Goal: Download file/media

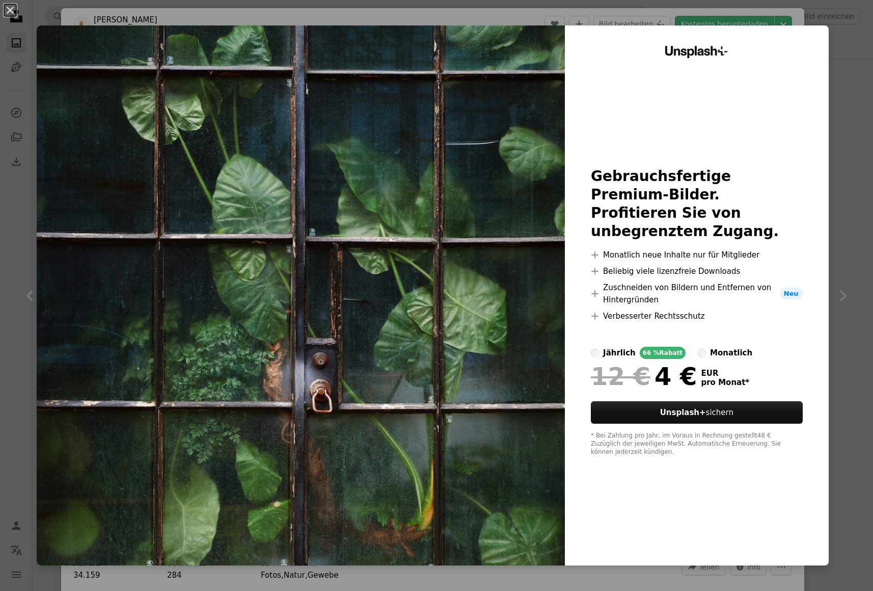
click at [767, 18] on div "An X shape Unsplash+ Gebrauchsfertige Premium-Bilder. Profitieren Sie von unbeg…" at bounding box center [436, 295] width 873 height 591
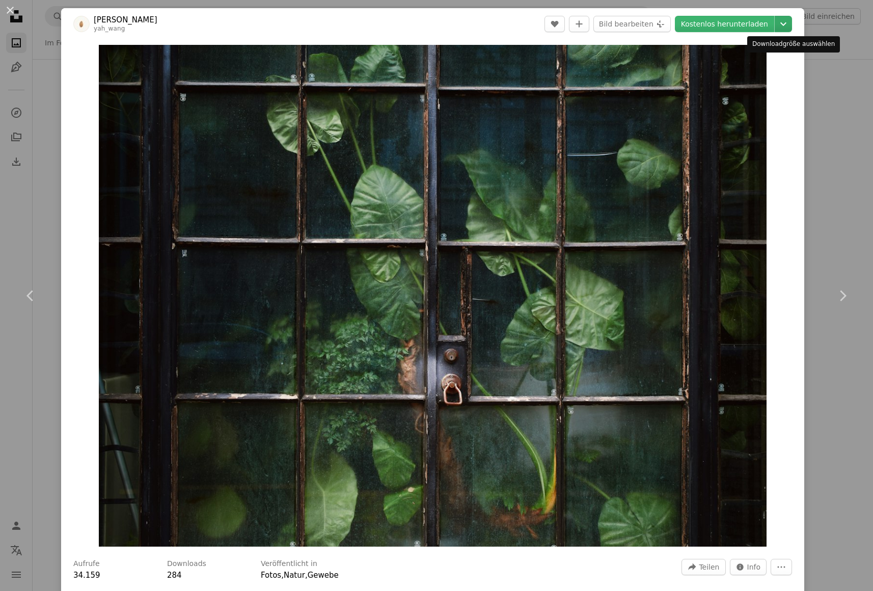
click at [792, 24] on icon "Chevron down" at bounding box center [784, 24] width 16 height 12
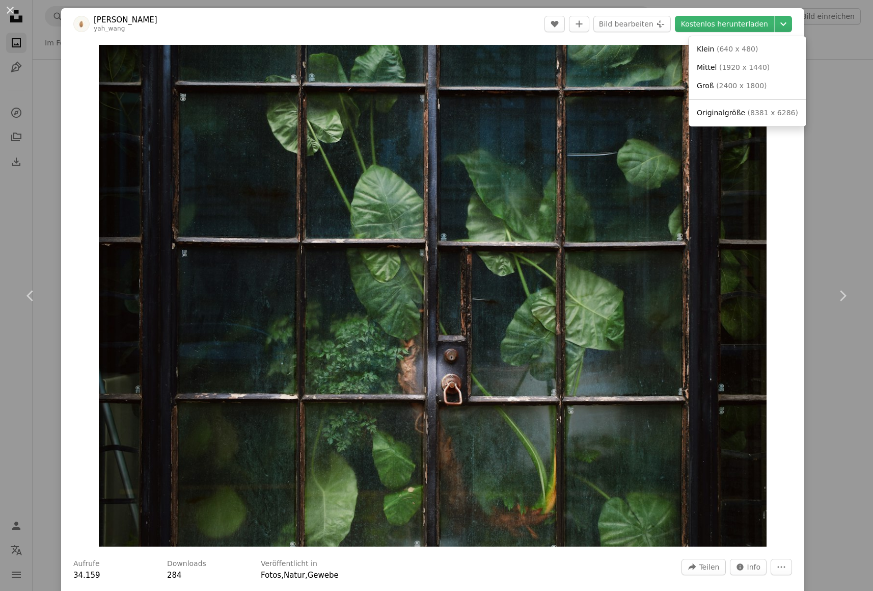
drag, startPoint x: 848, startPoint y: 239, endPoint x: 846, endPoint y: 234, distance: 5.7
click at [848, 239] on dialog "An X shape Chevron left Chevron right Zhiqiang Wang yah_wang A heart A plus sig…" at bounding box center [436, 295] width 873 height 591
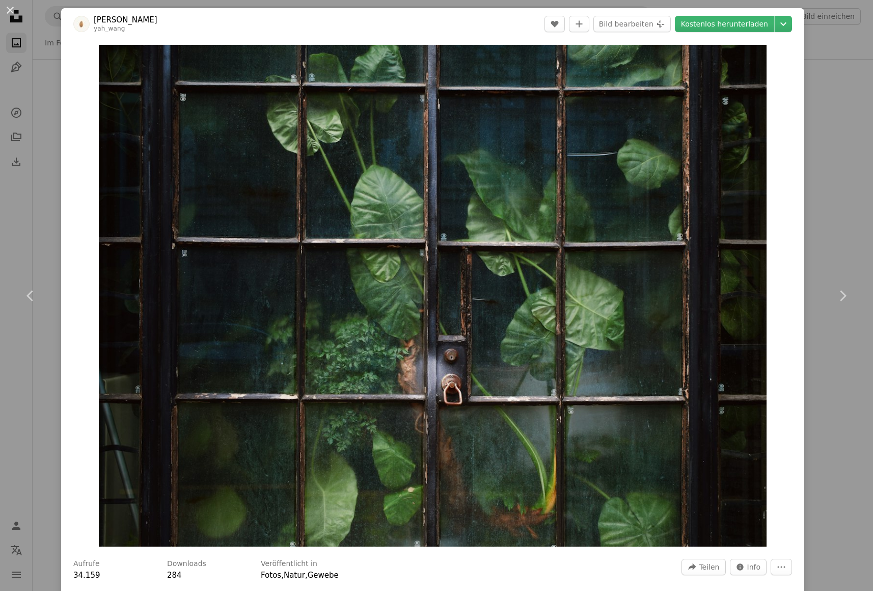
click at [832, 103] on div "An X shape Chevron left Chevron right Zhiqiang Wang yah_wang A heart A plus sig…" at bounding box center [436, 295] width 873 height 591
